Goal: Information Seeking & Learning: Learn about a topic

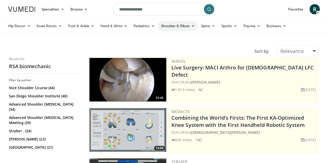
click at [184, 28] on link "Shoulder & Elbow" at bounding box center [178, 26] width 40 height 10
click at [162, 47] on link "Shoulder" at bounding box center [166, 46] width 61 height 8
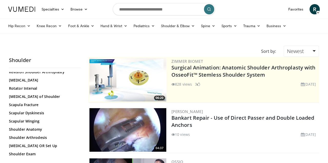
scroll to position [392, 0]
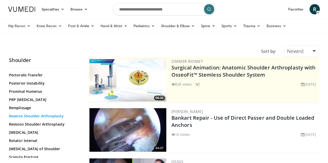
click at [50, 117] on link "Reverse Shoulder Arthroplasty" at bounding box center [43, 115] width 69 height 5
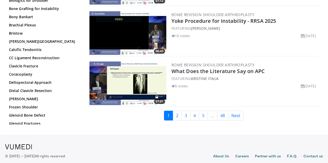
scroll to position [1205, 0]
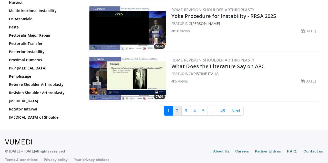
click at [176, 110] on link "2" at bounding box center [176, 111] width 9 height 10
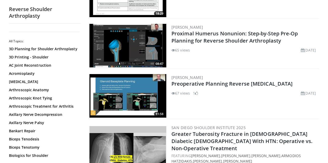
scroll to position [388, 0]
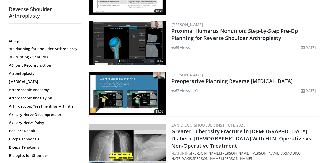
click at [151, 96] on img at bounding box center [127, 93] width 77 height 44
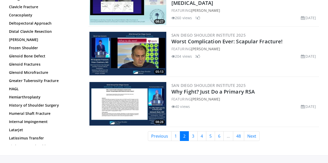
scroll to position [1219, 0]
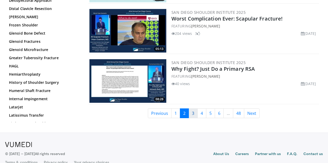
click at [193, 108] on link "3" at bounding box center [192, 113] width 9 height 10
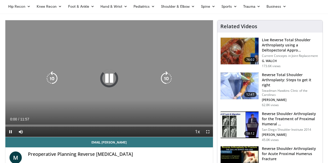
scroll to position [20, 0]
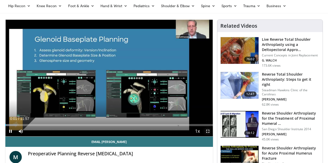
click at [208, 132] on span "Video Player" at bounding box center [207, 131] width 10 height 10
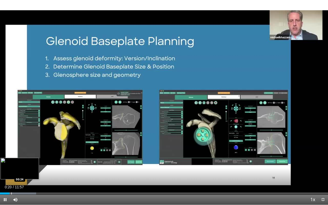
click at [11, 163] on div "Progress Bar" at bounding box center [11, 193] width 1 height 2
click at [14, 163] on div "Progress Bar" at bounding box center [14, 193] width 1 height 2
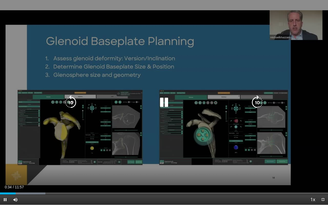
click at [252, 100] on icon "Video Player" at bounding box center [257, 102] width 14 height 14
click at [255, 102] on icon "Video Player" at bounding box center [257, 102] width 14 height 14
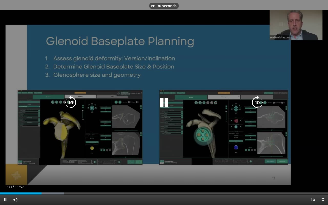
click at [255, 102] on icon "Video Player" at bounding box center [257, 102] width 14 height 14
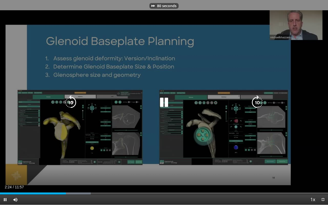
click at [255, 102] on icon "Video Player" at bounding box center [257, 102] width 14 height 14
click at [256, 102] on icon "Video Player" at bounding box center [257, 102] width 14 height 14
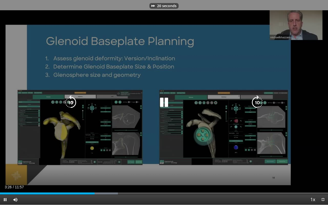
click at [256, 102] on icon "Video Player" at bounding box center [257, 102] width 14 height 14
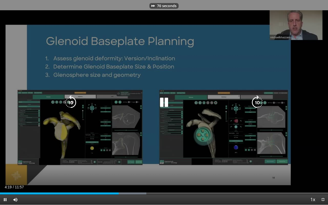
click at [256, 102] on icon "Video Player" at bounding box center [257, 102] width 14 height 14
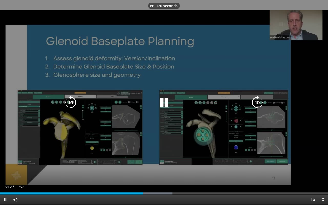
click at [69, 101] on icon "Video Player" at bounding box center [70, 102] width 14 height 14
click at [254, 102] on icon "Video Player" at bounding box center [257, 102] width 14 height 14
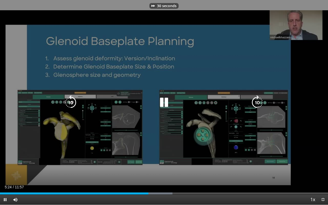
click at [254, 102] on icon "Video Player" at bounding box center [257, 102] width 14 height 14
click at [256, 103] on icon "Video Player" at bounding box center [257, 102] width 14 height 14
click at [257, 103] on icon "Video Player" at bounding box center [257, 102] width 14 height 14
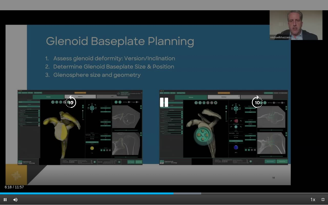
click at [257, 104] on icon "Video Player" at bounding box center [257, 102] width 14 height 14
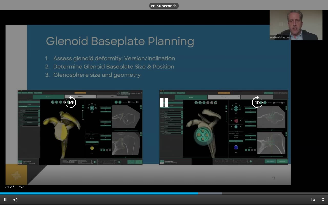
click at [257, 104] on icon "Video Player" at bounding box center [257, 102] width 14 height 14
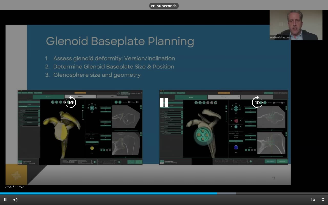
click at [257, 104] on icon "Video Player" at bounding box center [257, 102] width 14 height 14
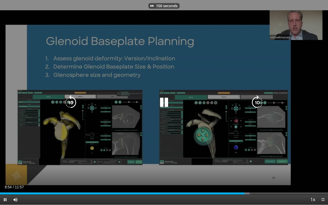
click at [257, 104] on icon "Video Player" at bounding box center [257, 102] width 14 height 14
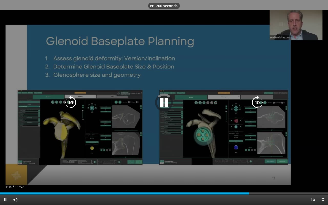
click at [257, 104] on icon "Video Player" at bounding box center [257, 102] width 14 height 14
click at [258, 104] on icon "Video Player" at bounding box center [257, 102] width 14 height 14
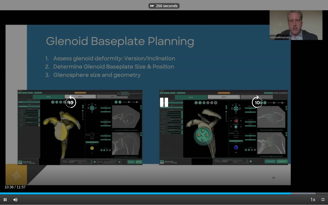
click at [258, 104] on icon "Video Player" at bounding box center [257, 102] width 14 height 14
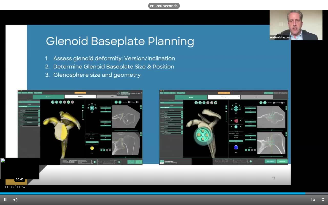
click at [19, 163] on div "Progress Bar" at bounding box center [19, 193] width 1 height 2
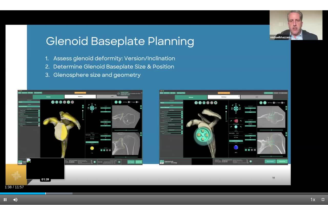
click at [46, 163] on div "Progress Bar" at bounding box center [45, 193] width 1 height 2
click at [47, 163] on div "Progress Bar" at bounding box center [47, 193] width 1 height 2
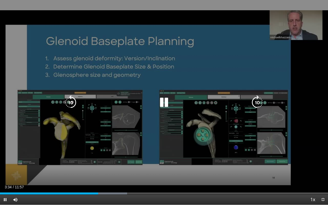
click at [255, 105] on icon "Video Player" at bounding box center [257, 102] width 14 height 14
click at [257, 105] on icon "Video Player" at bounding box center [257, 102] width 14 height 14
click at [257, 104] on icon "Video Player" at bounding box center [257, 102] width 14 height 14
click at [69, 102] on icon "Video Player" at bounding box center [70, 102] width 14 height 14
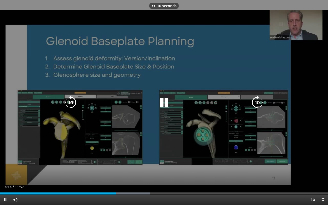
click at [72, 102] on icon "Video Player" at bounding box center [70, 102] width 14 height 14
click at [257, 103] on icon "Video Player" at bounding box center [257, 102] width 14 height 14
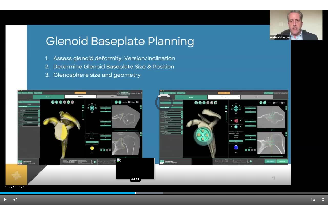
click at [135, 163] on div "Loaded : 49.79% 04:51 04:55" at bounding box center [164, 191] width 328 height 5
click at [137, 163] on div "Loaded : 49.79% 05:00 05:00" at bounding box center [164, 193] width 328 height 2
click at [140, 163] on div "Progress Bar" at bounding box center [140, 193] width 1 height 2
click at [142, 163] on div "Progress Bar" at bounding box center [142, 193] width 1 height 2
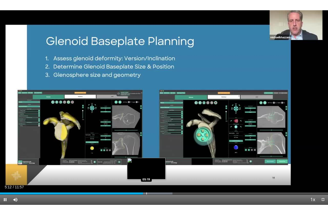
click at [146, 163] on div "Progress Bar" at bounding box center [146, 193] width 1 height 2
click at [151, 163] on div "Progress Bar" at bounding box center [150, 193] width 1 height 2
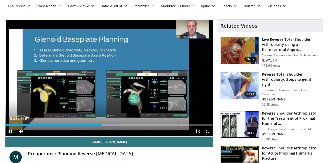
click at [11, 130] on span "Video Player" at bounding box center [10, 131] width 10 height 10
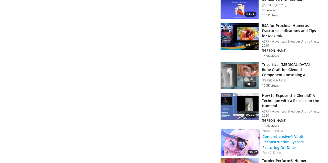
scroll to position [298, 0]
